Goal: Task Accomplishment & Management: Complete application form

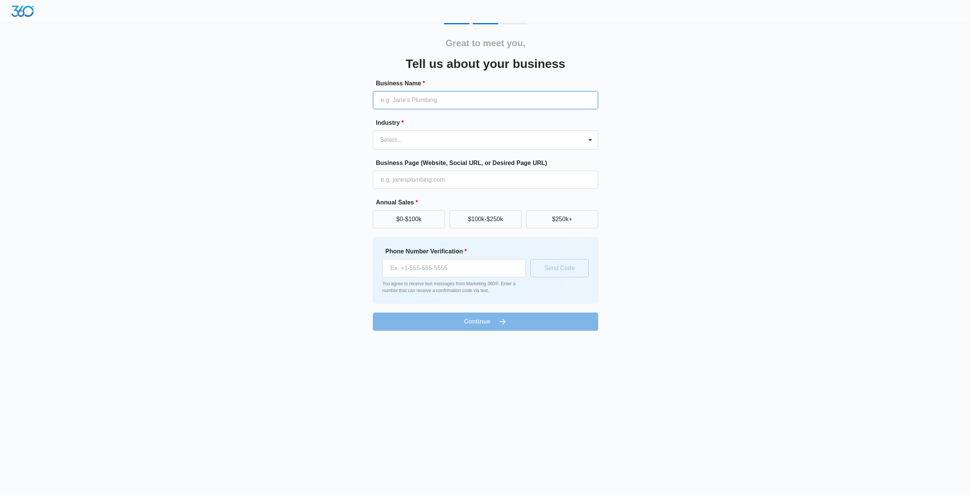
click at [458, 94] on input "Business Name *" at bounding box center [485, 100] width 225 height 18
type input "GoodTechMart"
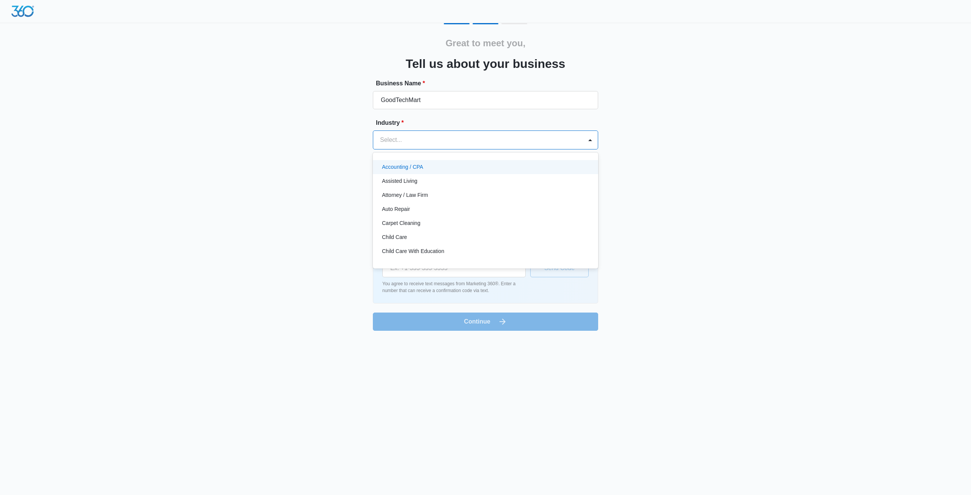
click at [522, 138] on div at bounding box center [476, 140] width 193 height 11
click at [427, 235] on div "eCommerce Store" at bounding box center [485, 236] width 206 height 8
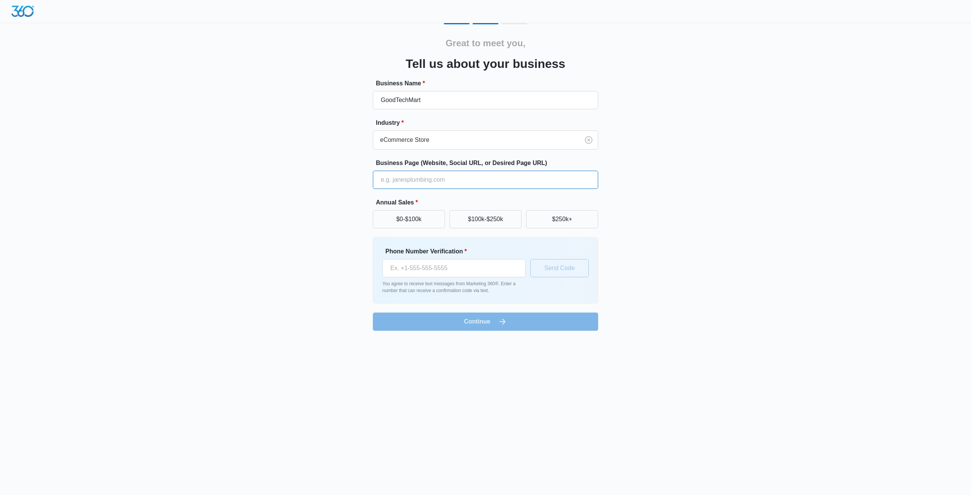
click at [430, 179] on input "Business Page (Website, Social URL, or Desired Page URL)" at bounding box center [485, 180] width 225 height 18
type input "[DOMAIN_NAME]"
click at [412, 218] on button "$0-$100k" at bounding box center [409, 219] width 72 height 18
click at [444, 274] on input "Phone Number Verification *" at bounding box center [454, 268] width 143 height 18
click at [394, 269] on input "0618243222" at bounding box center [454, 268] width 143 height 18
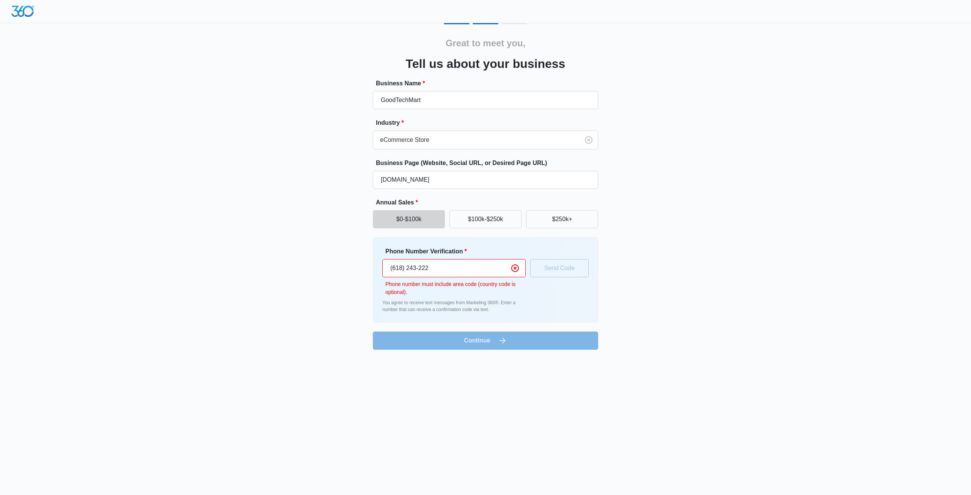
click at [392, 269] on input "(618) 243-222" at bounding box center [454, 268] width 143 height 18
drag, startPoint x: 448, startPoint y: 271, endPoint x: 358, endPoint y: 272, distance: 90.0
click at [358, 272] on div "Great to meet you, Tell us about your business Business Name * GoodTechMart Ind…" at bounding box center [485, 186] width 455 height 327
click at [736, 253] on div "Great to meet you, Tell us about your business Business Name * GoodTechMart Ind…" at bounding box center [485, 179] width 971 height 359
click at [460, 268] on input "[PHONE_NUMBER]" at bounding box center [454, 268] width 143 height 18
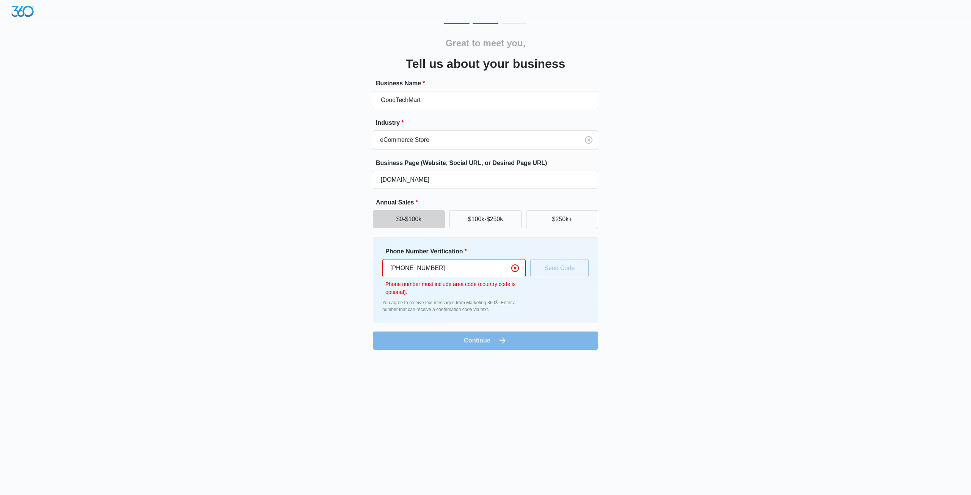
click at [394, 269] on input "[PHONE_NUMBER]" at bounding box center [454, 268] width 143 height 18
click at [390, 268] on input "31618243222" at bounding box center [454, 268] width 143 height 18
click at [475, 270] on input "0031618243222" at bounding box center [454, 268] width 143 height 18
type input "0031618243222"
click at [551, 298] on div "Phone Number Verification * 0031618243222 Phone number must include area code (…" at bounding box center [486, 280] width 206 height 66
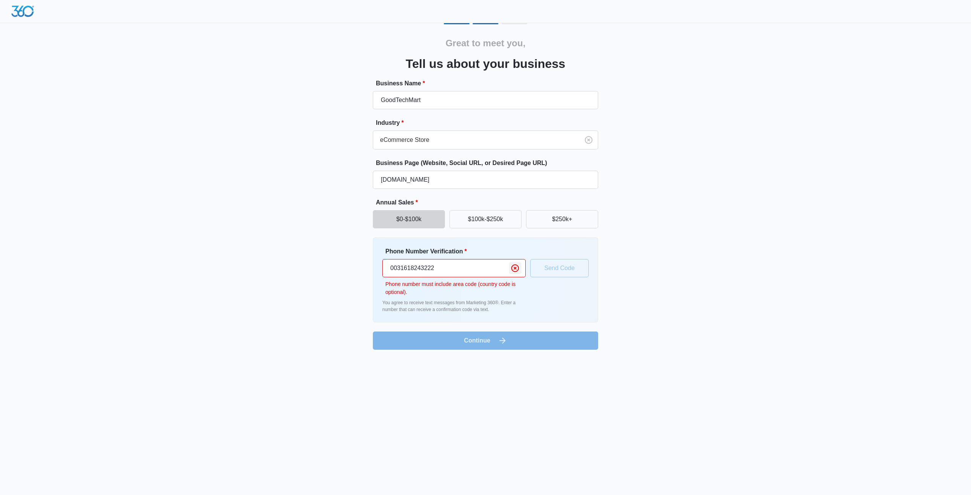
click at [517, 268] on icon "Clear" at bounding box center [515, 268] width 9 height 9
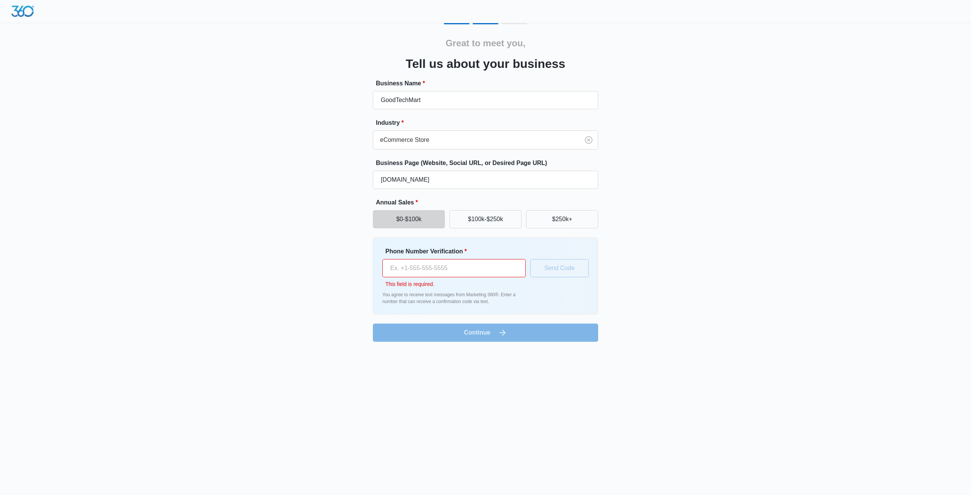
click at [476, 273] on input "Phone Number Verification *" at bounding box center [454, 268] width 143 height 18
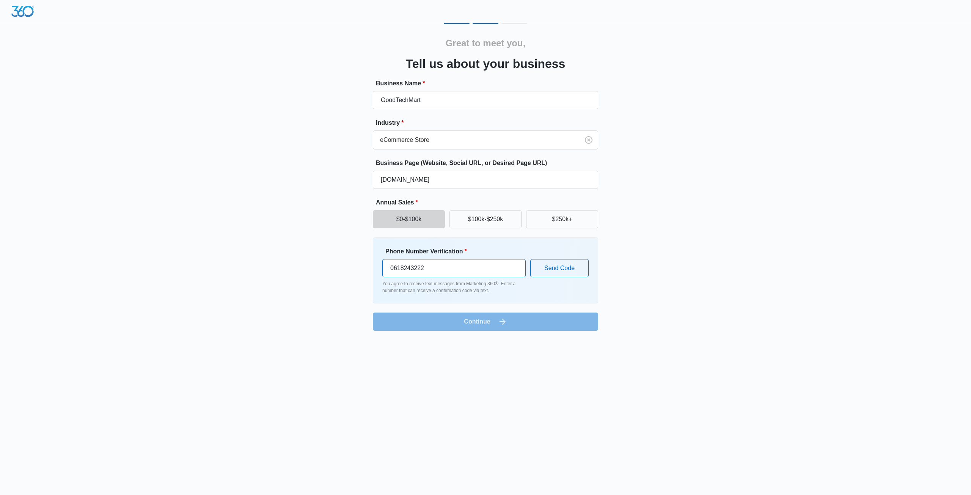
click at [394, 266] on input "0618243222" at bounding box center [454, 268] width 143 height 18
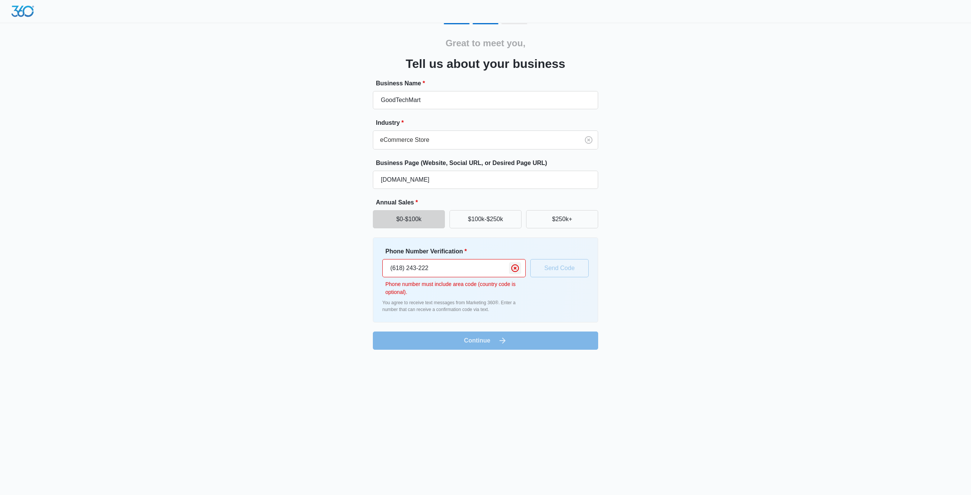
type input "(618) 243-222"
click at [518, 271] on icon "Clear" at bounding box center [516, 269] width 8 height 8
type input "[PHONE_NUMBER]"
click at [567, 299] on div "Phone Number Verification * [PHONE_NUMBER] Phone number must include area code …" at bounding box center [486, 280] width 206 height 66
click at [562, 263] on div "Phone Number Verification * [PHONE_NUMBER] Phone number must include area code …" at bounding box center [486, 280] width 206 height 66
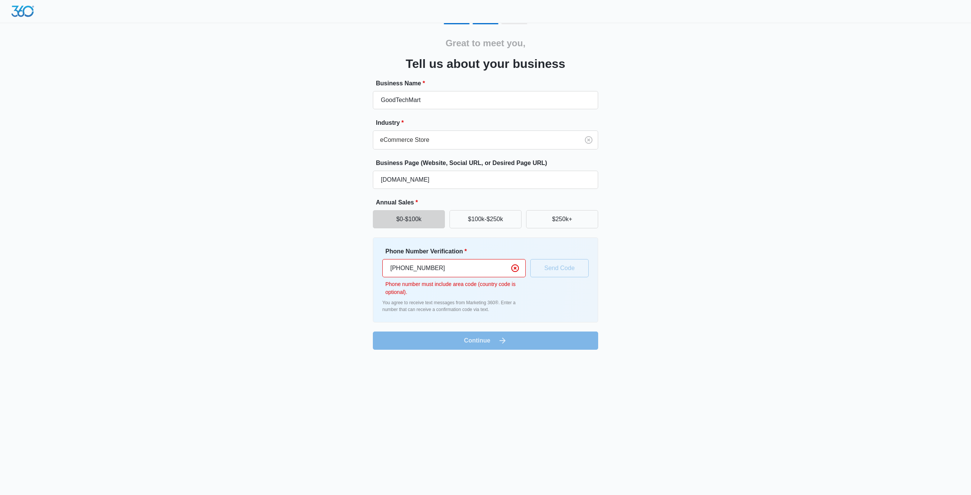
click at [410, 270] on input "[PHONE_NUMBER]" at bounding box center [454, 268] width 143 height 18
click at [516, 266] on icon "Clear" at bounding box center [515, 268] width 9 height 9
type input "[PHONE_NUMBER]"
click at [491, 337] on form "Business Name * GoodTechMart Industry * eCommerce Store Business Page (Website,…" at bounding box center [485, 214] width 225 height 271
click at [652, 228] on div "Great to meet you, Tell us about your business Business Name * GoodTechMart Ind…" at bounding box center [485, 186] width 455 height 327
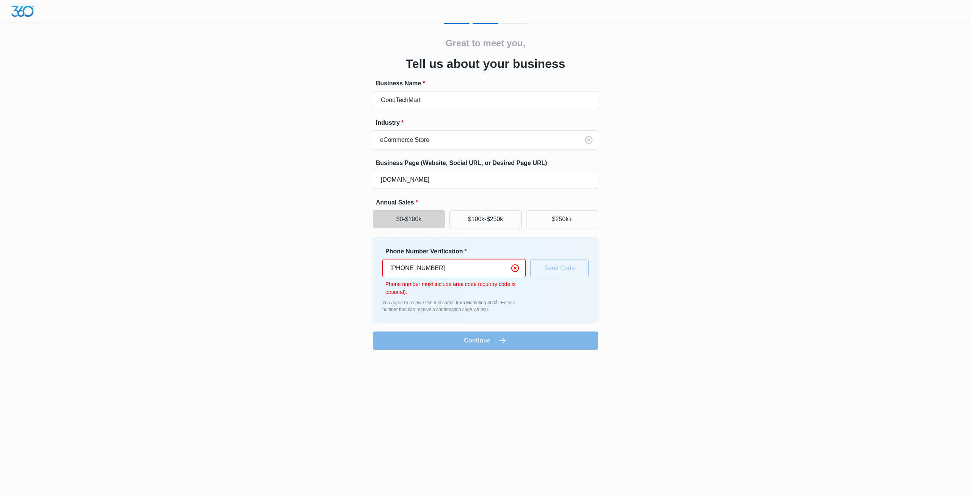
click at [543, 270] on div "Phone Number Verification * [PHONE_NUMBER] Phone number must include area code …" at bounding box center [486, 280] width 206 height 66
click at [513, 268] on icon "Clear" at bounding box center [515, 268] width 9 height 9
click at [394, 267] on input "0031618243222" at bounding box center [454, 268] width 143 height 18
click at [447, 270] on input "031618243222" at bounding box center [454, 268] width 143 height 18
click at [457, 271] on input "031618243222" at bounding box center [454, 268] width 143 height 18
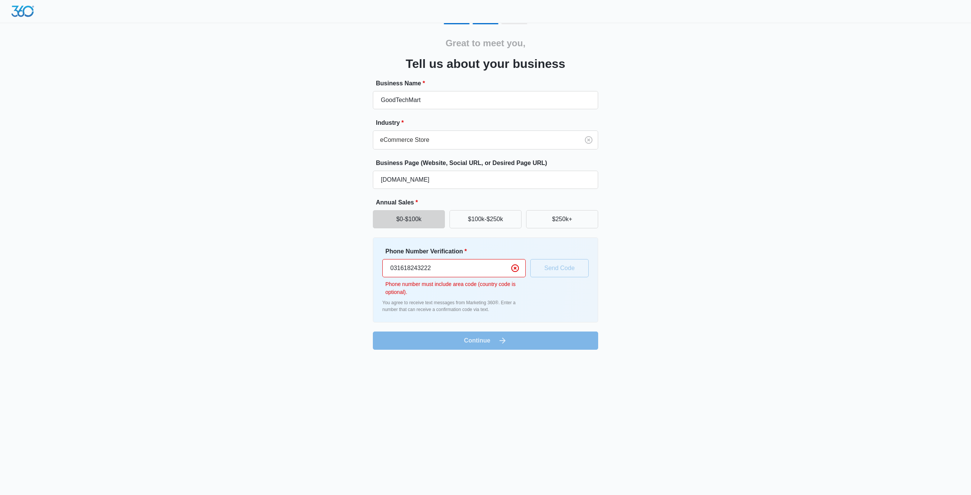
drag, startPoint x: 448, startPoint y: 268, endPoint x: 380, endPoint y: 272, distance: 68.5
click at [382, 272] on div "Phone Number Verification * 031618243222 Phone number must include area code (c…" at bounding box center [485, 280] width 225 height 85
type input "031618243222"
click at [518, 271] on icon "Clear" at bounding box center [516, 269] width 8 height 8
